Goal: Task Accomplishment & Management: Complete application form

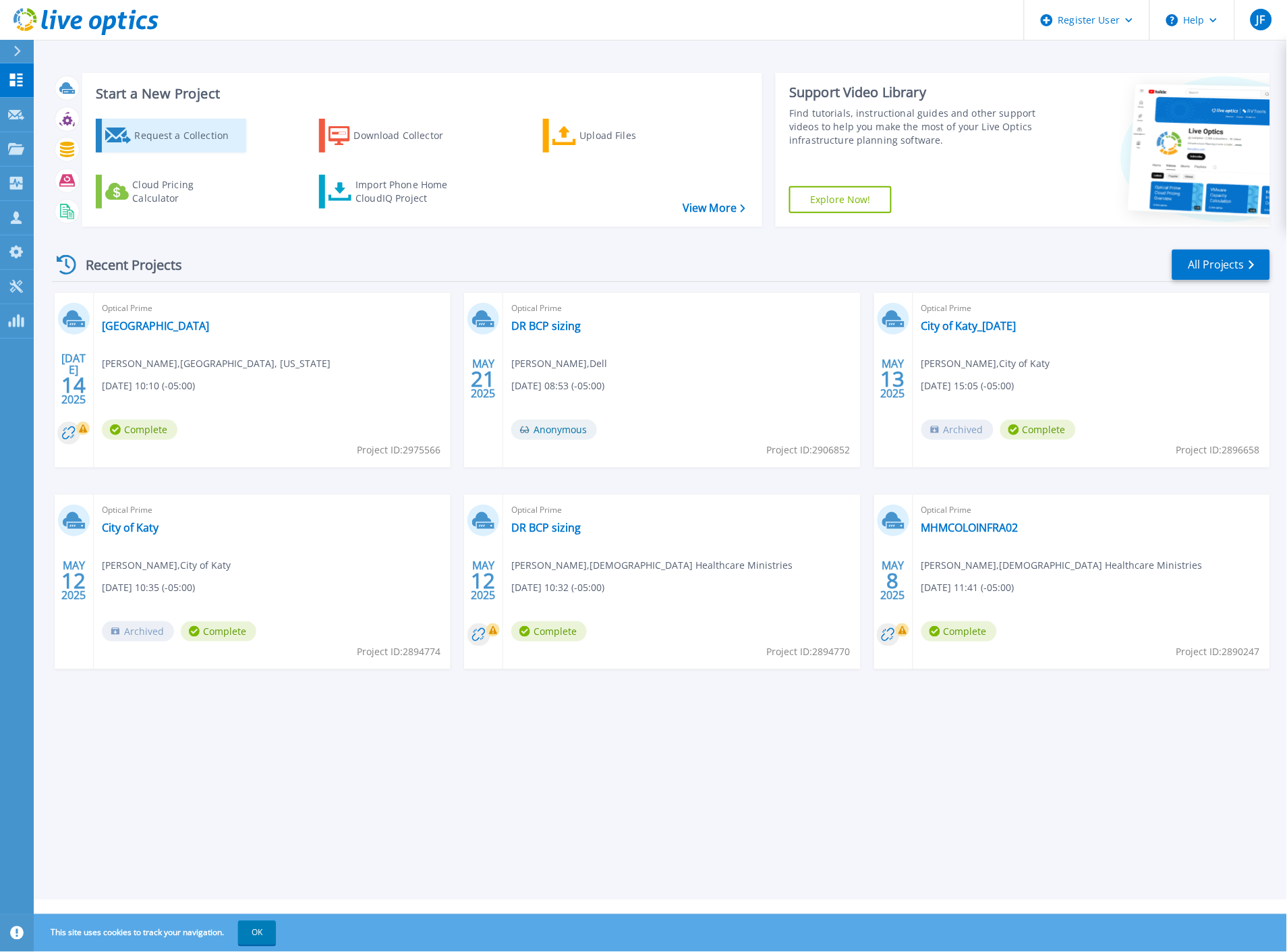
click at [237, 140] on div "Request a Collection" at bounding box center [188, 136] width 107 height 27
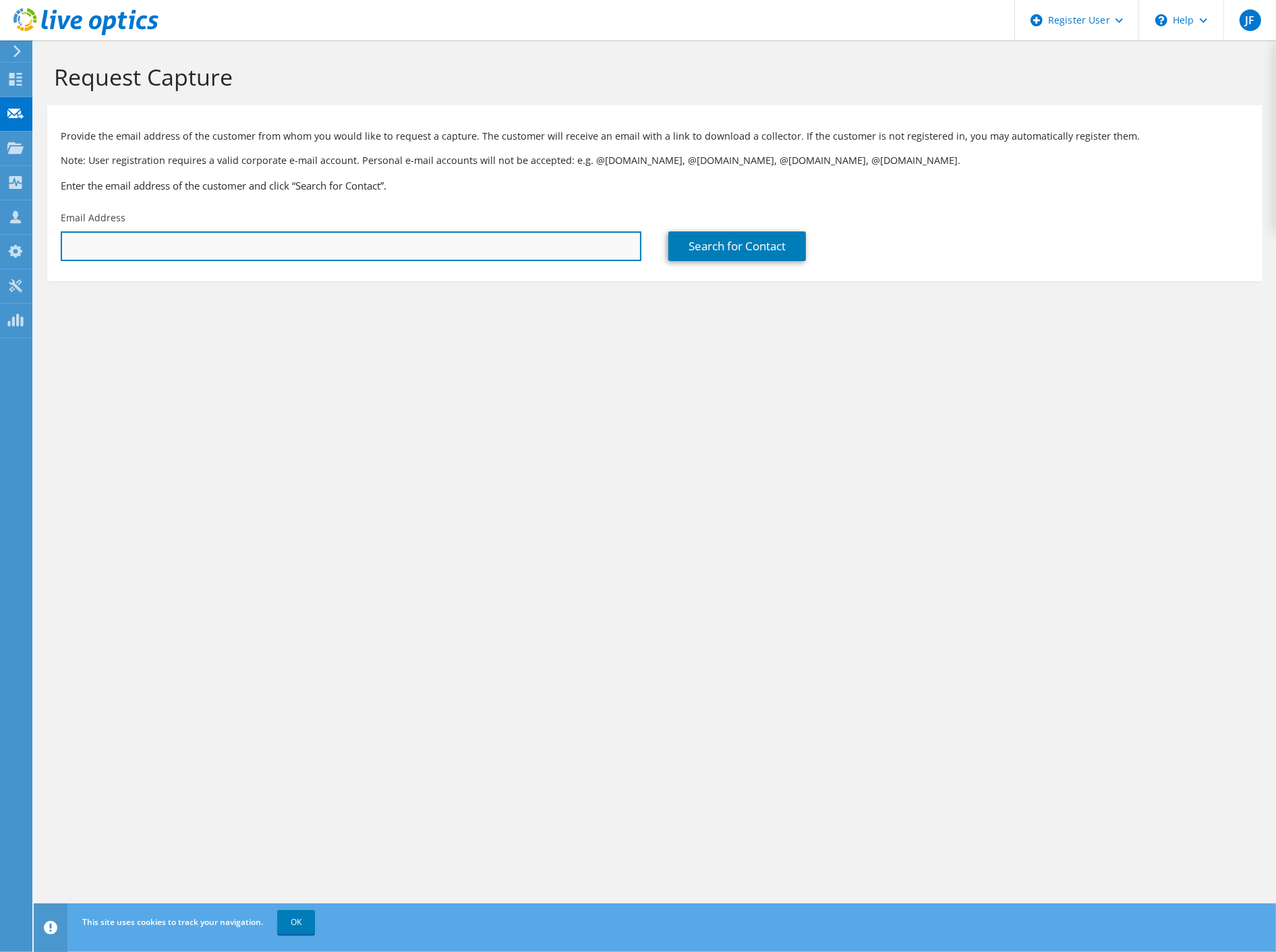
drag, startPoint x: 159, startPoint y: 238, endPoint x: 117, endPoint y: 238, distance: 42.0
click at [159, 238] on input "text" at bounding box center [351, 245] width 581 height 29
drag, startPoint x: 276, startPoint y: 248, endPoint x: 326, endPoint y: 248, distance: 50.0
click at [277, 248] on input "text" at bounding box center [351, 245] width 581 height 29
paste input "kacevedo@cityoflampasas.com"
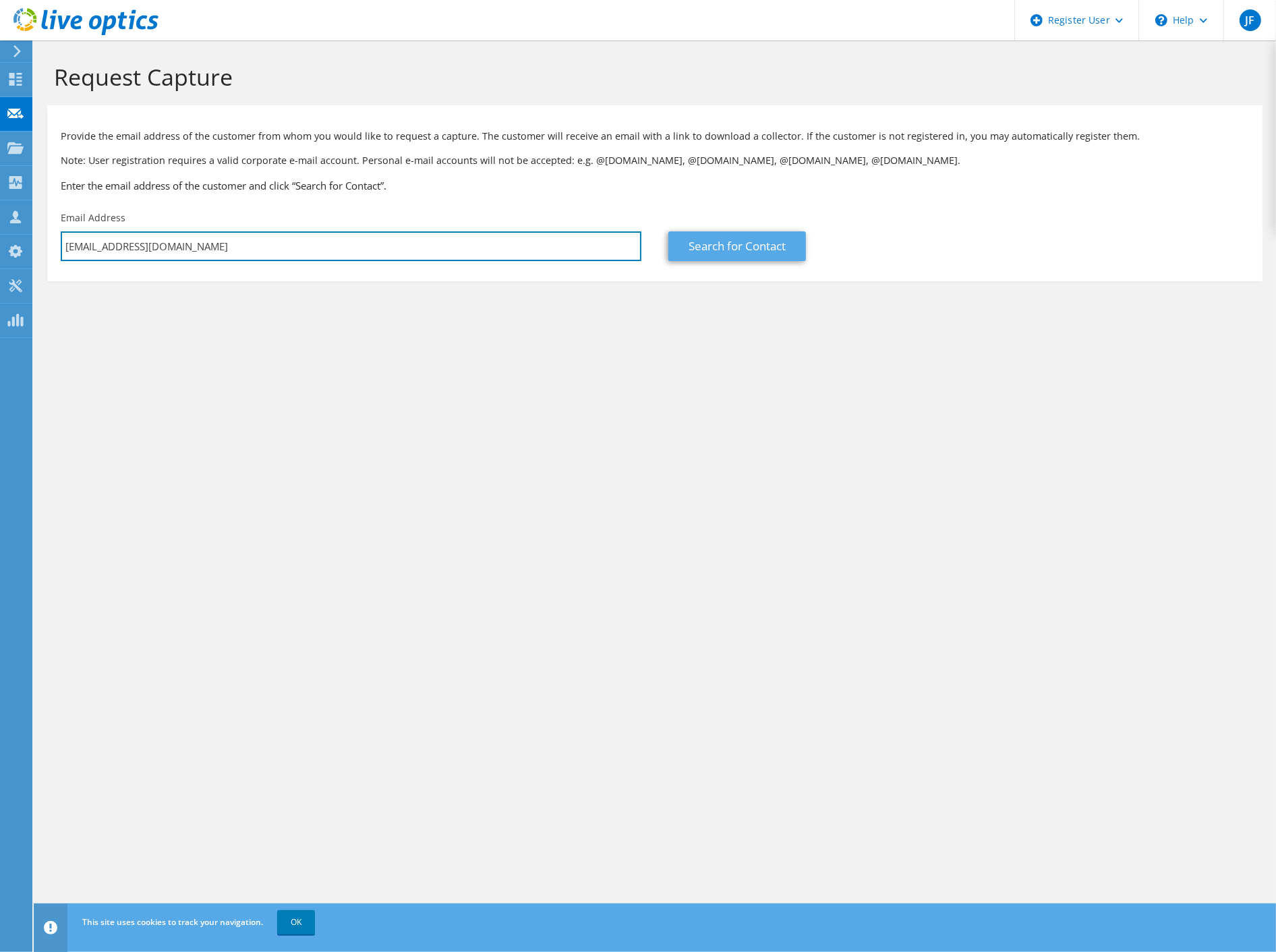
type input "kacevedo@cityoflampasas.com"
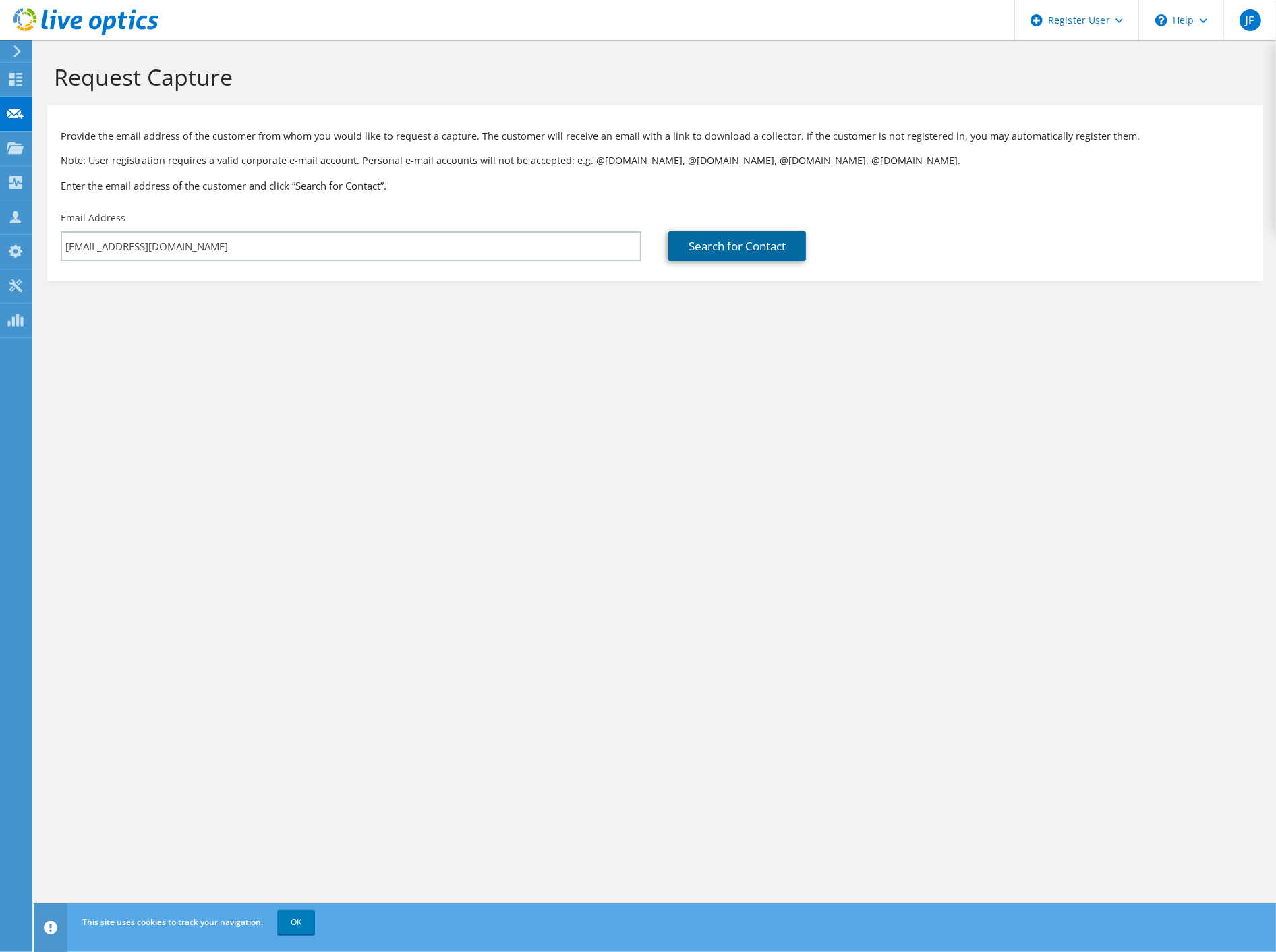
click at [788, 245] on link "Search for Contact" at bounding box center [737, 245] width 138 height 29
type input "LAMPASAS, TEXAS"
type input "Kristy"
type input "Acevedo"
type input "United States"
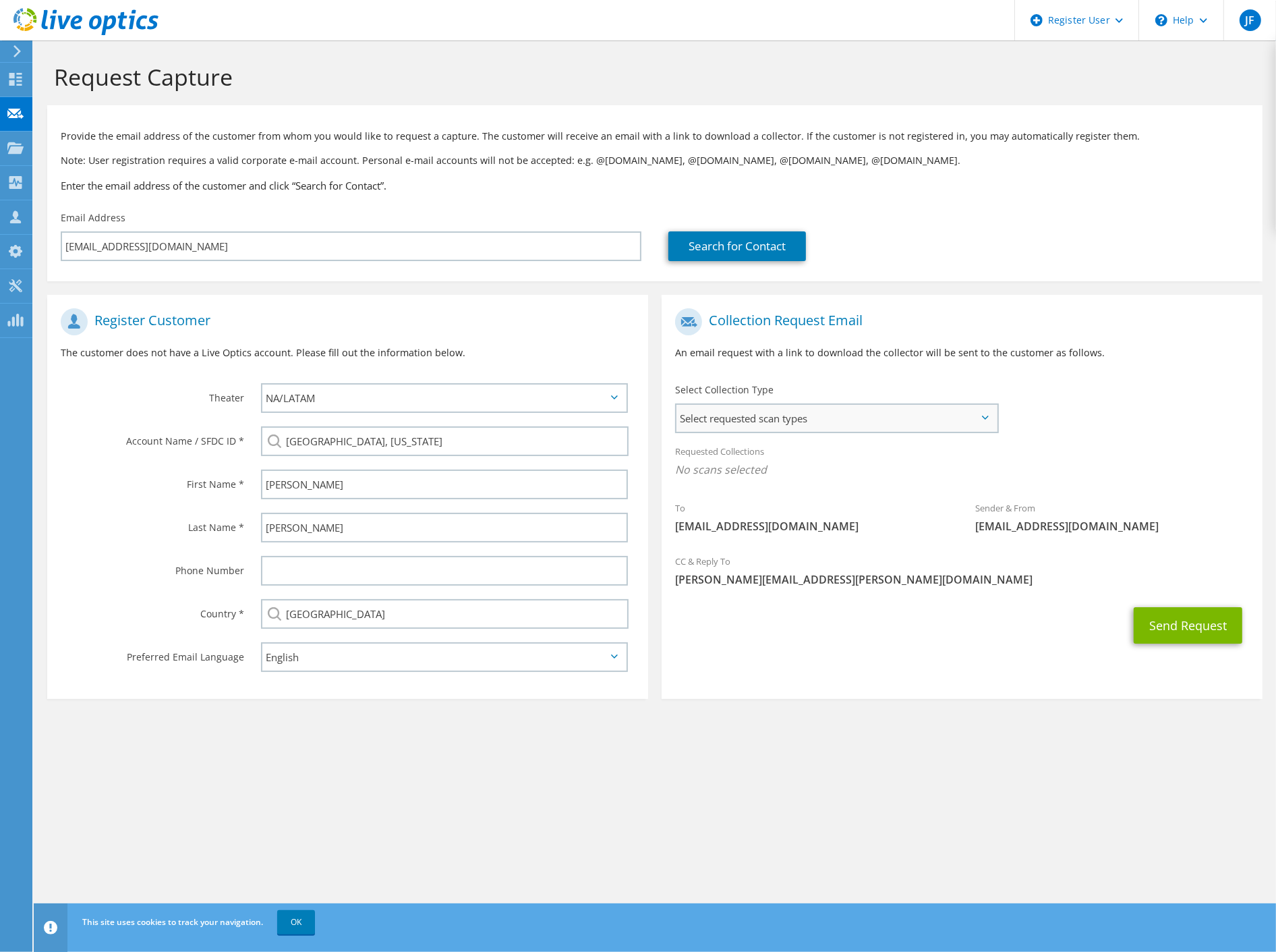
click at [766, 428] on span "Select requested scan types" at bounding box center [837, 418] width 320 height 27
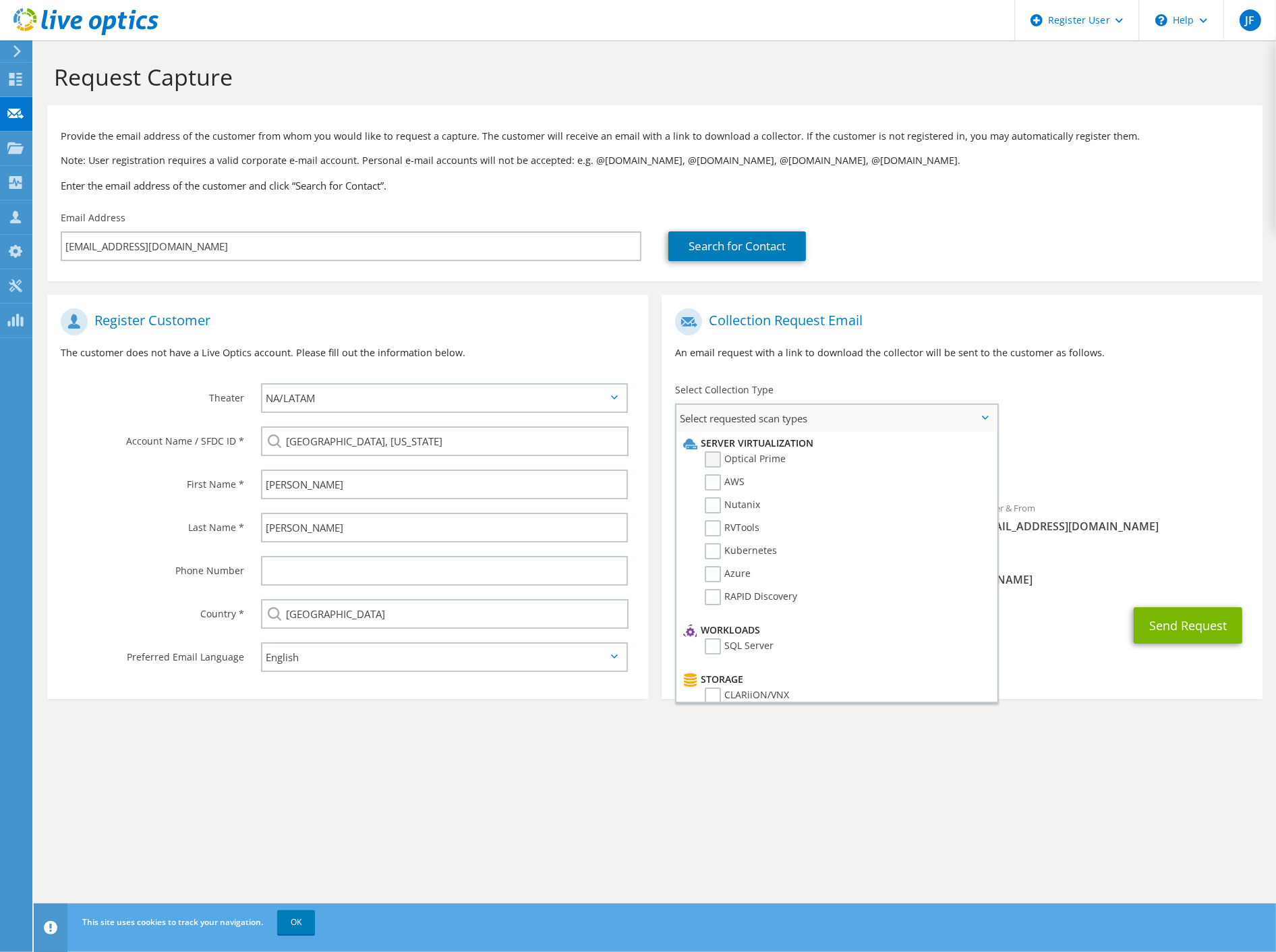
click at [759, 456] on label "Optical Prime" at bounding box center [745, 459] width 81 height 16
click at [0, 0] on input "Optical Prime" at bounding box center [0, 0] width 0 height 0
click at [1190, 621] on button "Send Request" at bounding box center [1187, 629] width 108 height 37
